Goal: Transaction & Acquisition: Purchase product/service

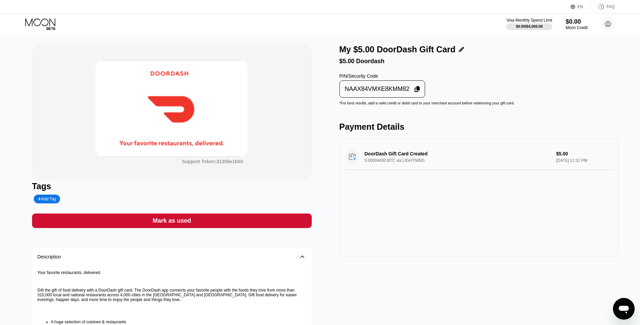
click at [287, 226] on div "Mark as used" at bounding box center [172, 220] width 280 height 15
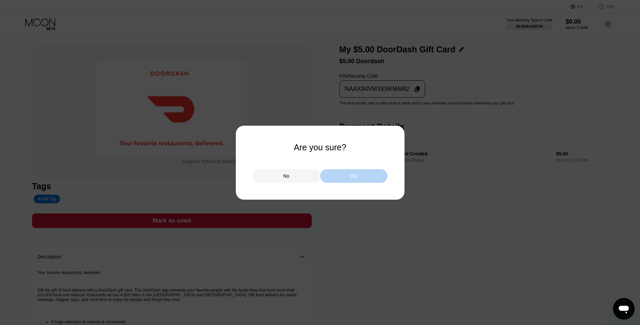
click at [369, 177] on div "Yes" at bounding box center [353, 175] width 67 height 13
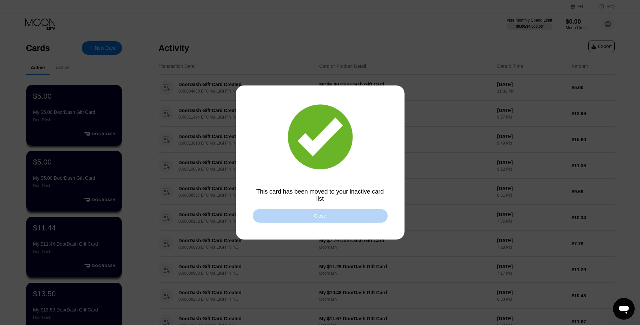
click at [322, 215] on div "Close" at bounding box center [320, 215] width 12 height 5
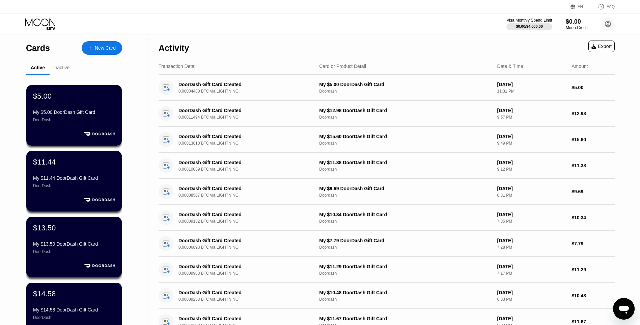
click at [91, 50] on icon at bounding box center [90, 48] width 4 height 5
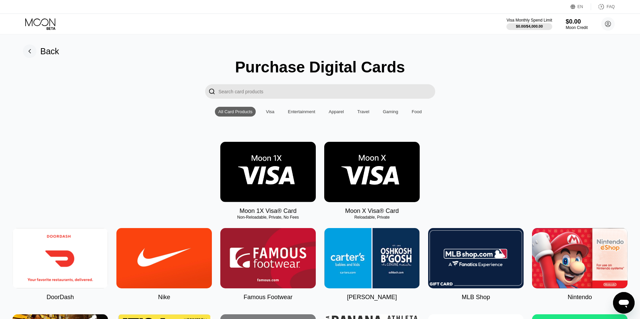
drag, startPoint x: 78, startPoint y: 262, endPoint x: 80, endPoint y: 258, distance: 4.8
click at [78, 262] on img at bounding box center [59, 258] width 95 height 60
type input "0"
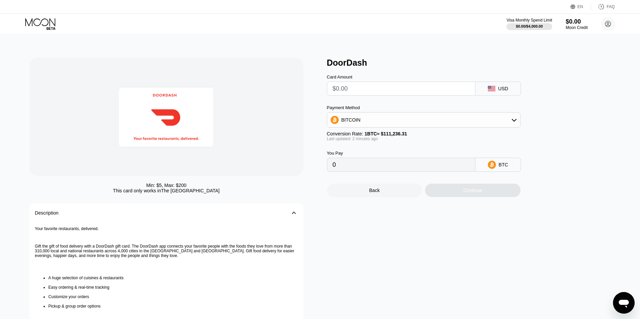
drag, startPoint x: 348, startPoint y: 88, endPoint x: 360, endPoint y: 87, distance: 11.8
click at [348, 88] on input "text" at bounding box center [401, 88] width 137 height 13
type input "$11"
type input "0.00009889"
type input "$11.06"
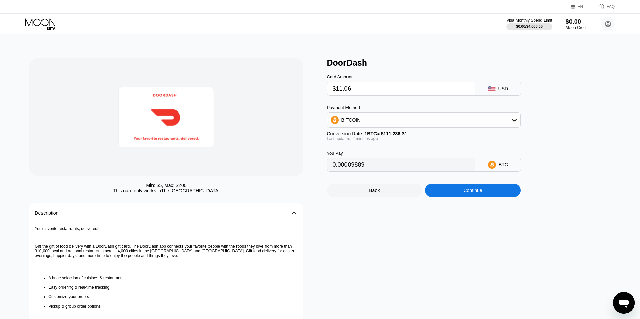
type input "0.00009943"
type input "$11.06"
click at [453, 195] on div "Continue" at bounding box center [472, 190] width 95 height 13
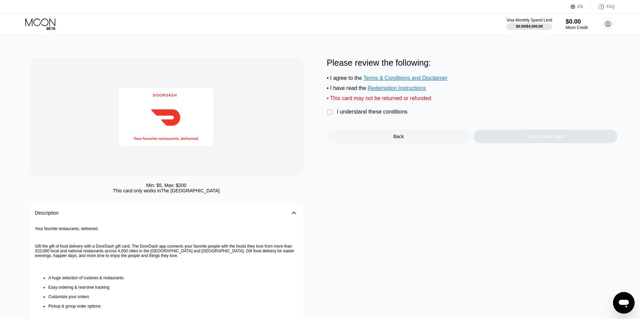
click at [374, 115] on div "I understand these conditions" at bounding box center [372, 112] width 70 height 6
click at [512, 137] on div "Yes, Create Card" at bounding box center [546, 136] width 144 height 13
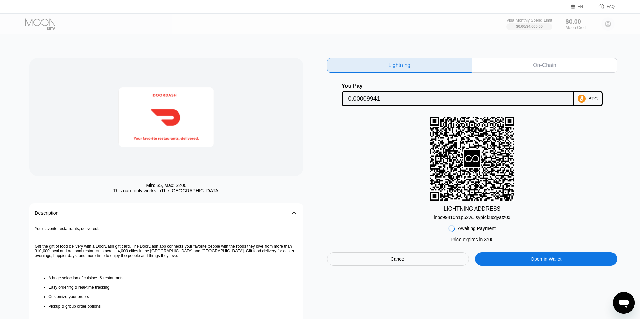
click at [447, 220] on div "lnbc99410n1p52w...sypfck8cqyatz0x" at bounding box center [471, 217] width 77 height 5
